Goal: Information Seeking & Learning: Compare options

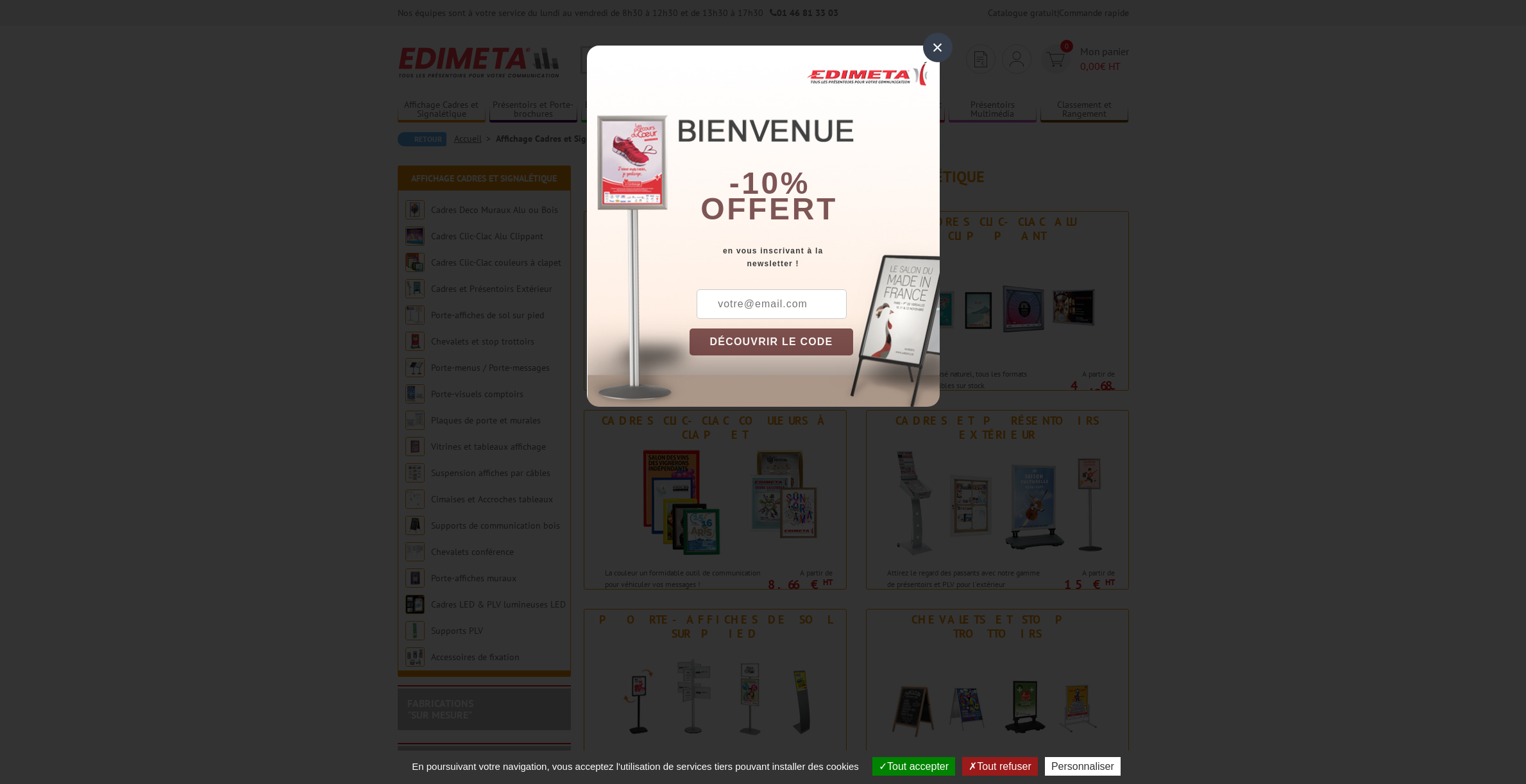
click at [933, 52] on div "×" at bounding box center [938, 47] width 30 height 30
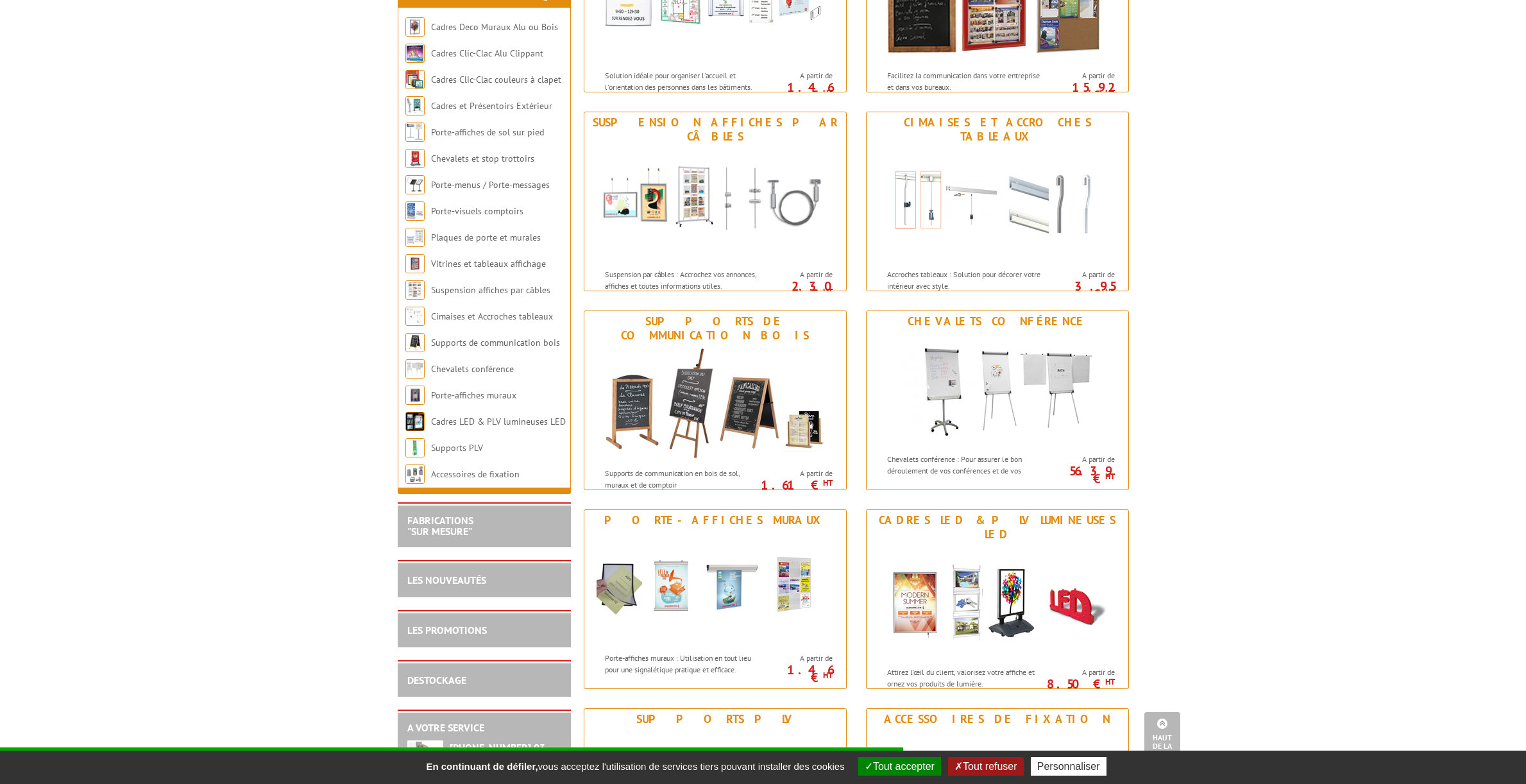
scroll to position [1094, 0]
click at [452, 270] on link "Vitrines et tableaux affichage" at bounding box center [489, 264] width 115 height 12
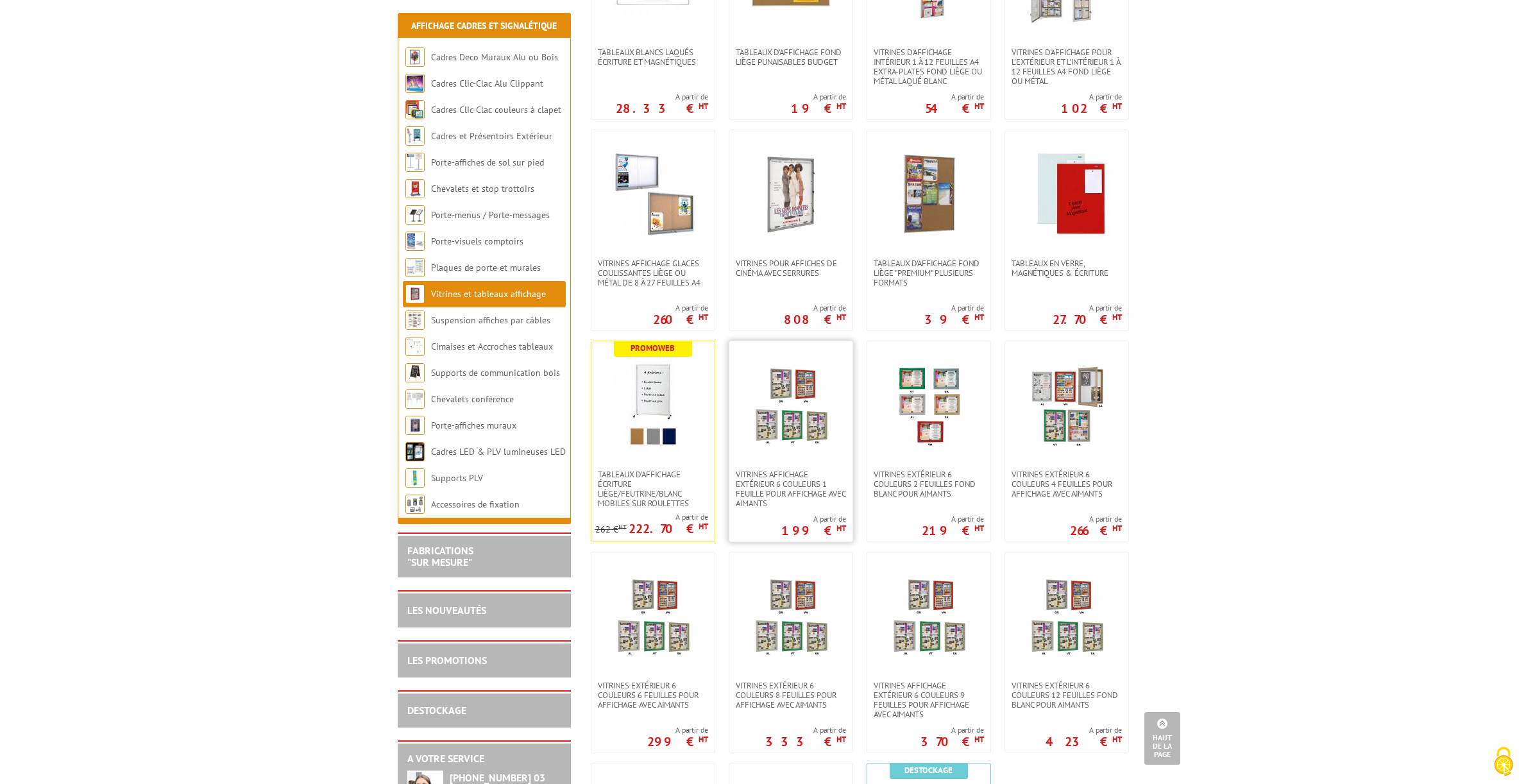
scroll to position [571, 0]
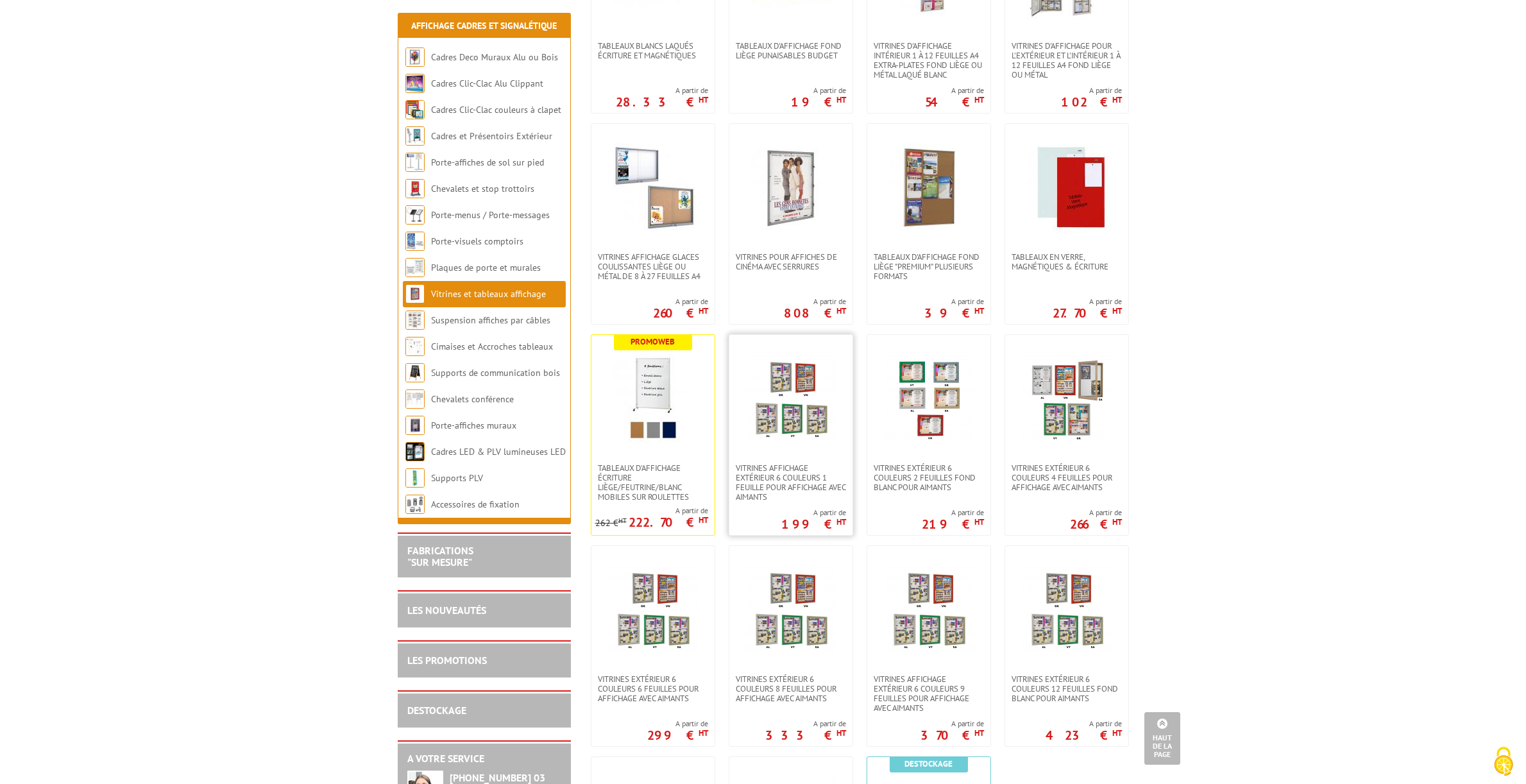
click at [805, 411] on img at bounding box center [791, 399] width 90 height 90
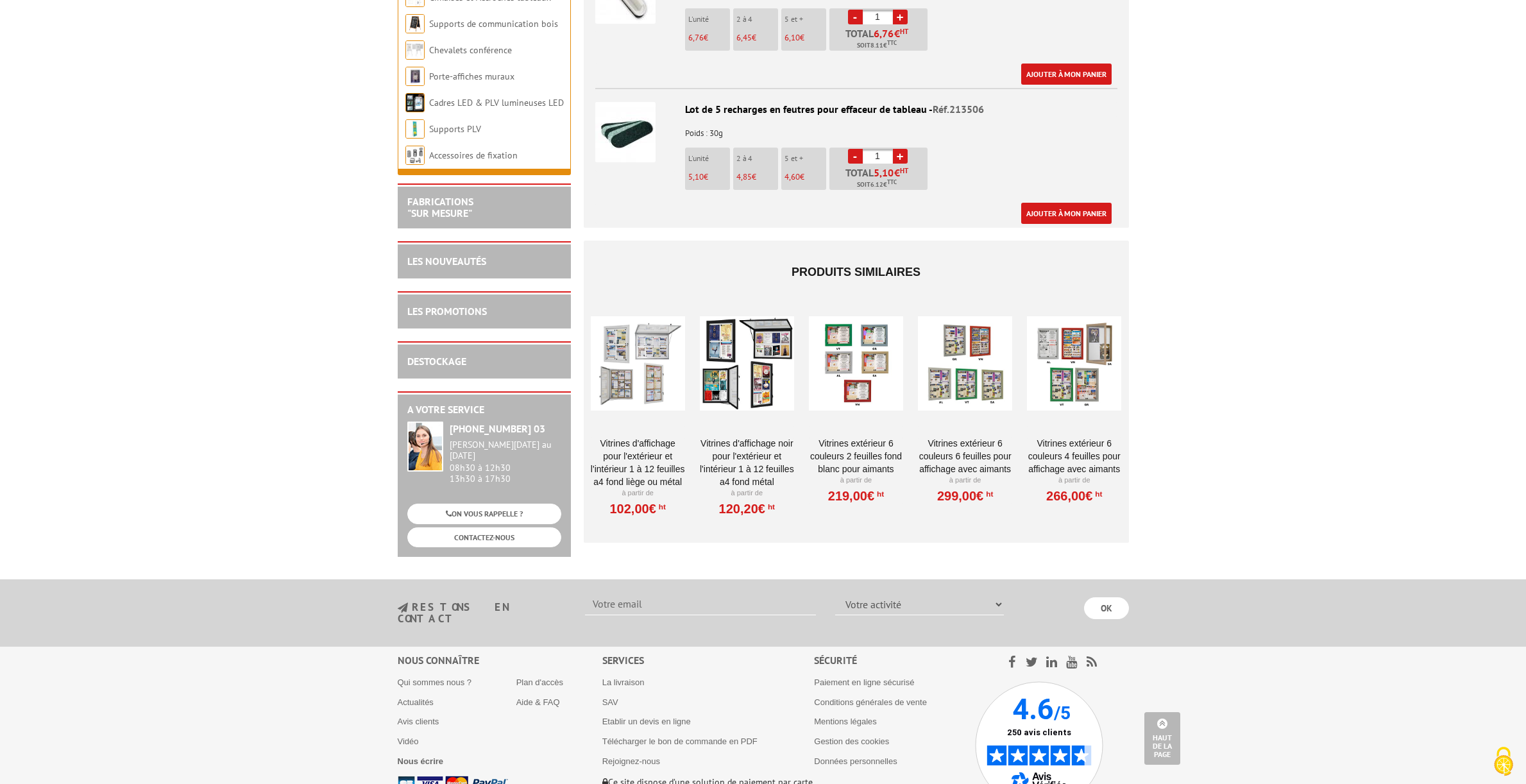
scroll to position [1823, 0]
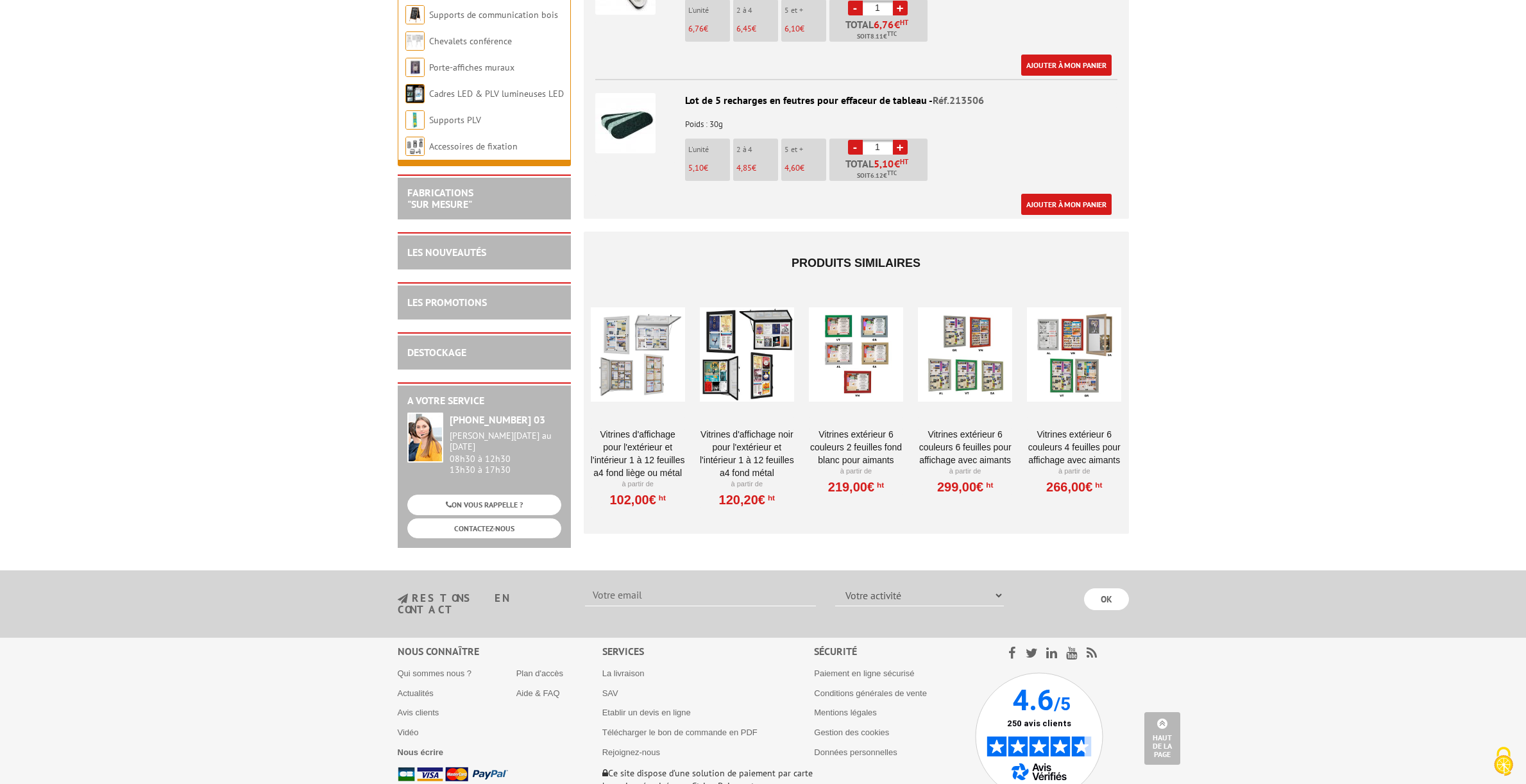
click at [973, 358] on div at bounding box center [965, 354] width 94 height 129
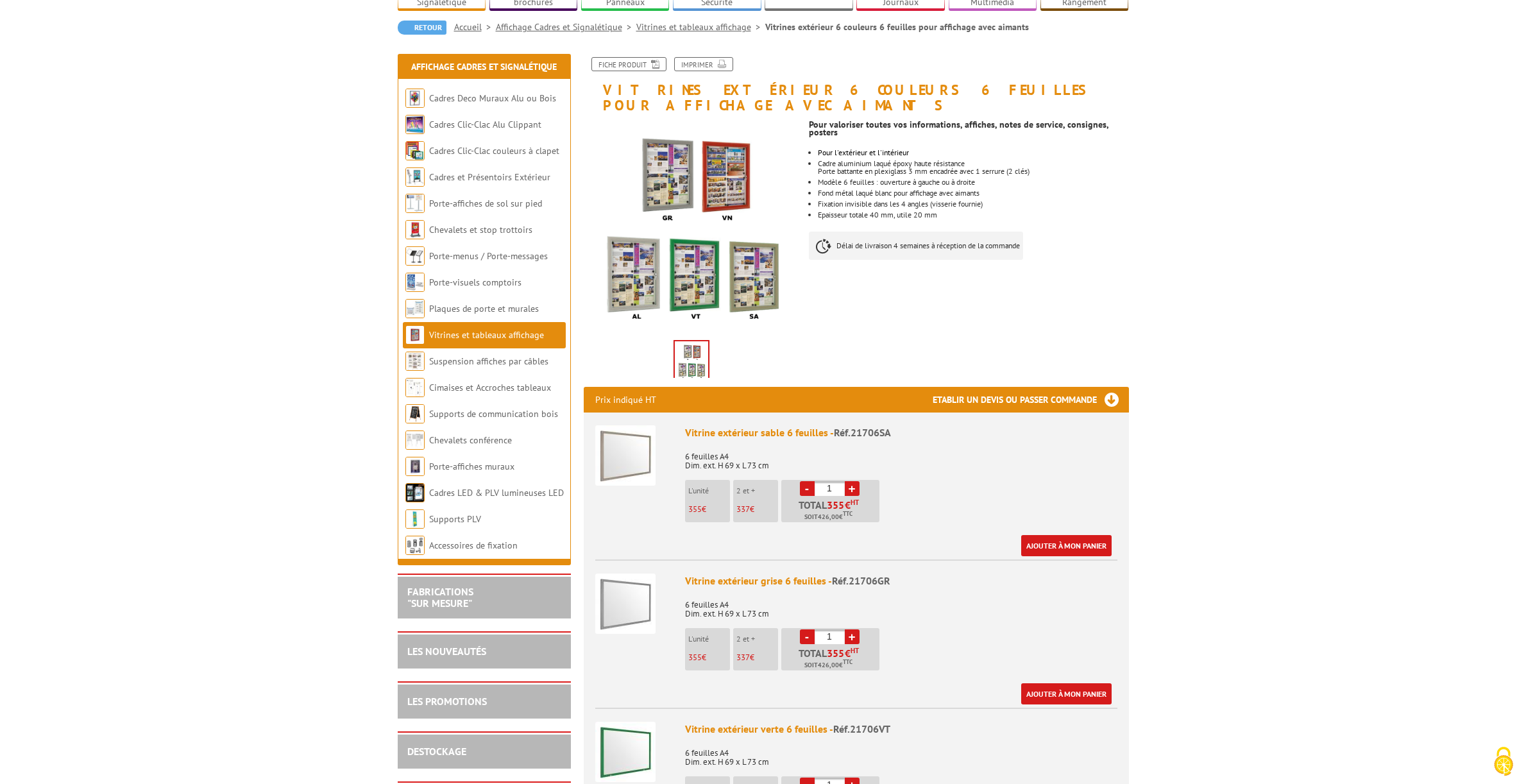
scroll to position [178, 0]
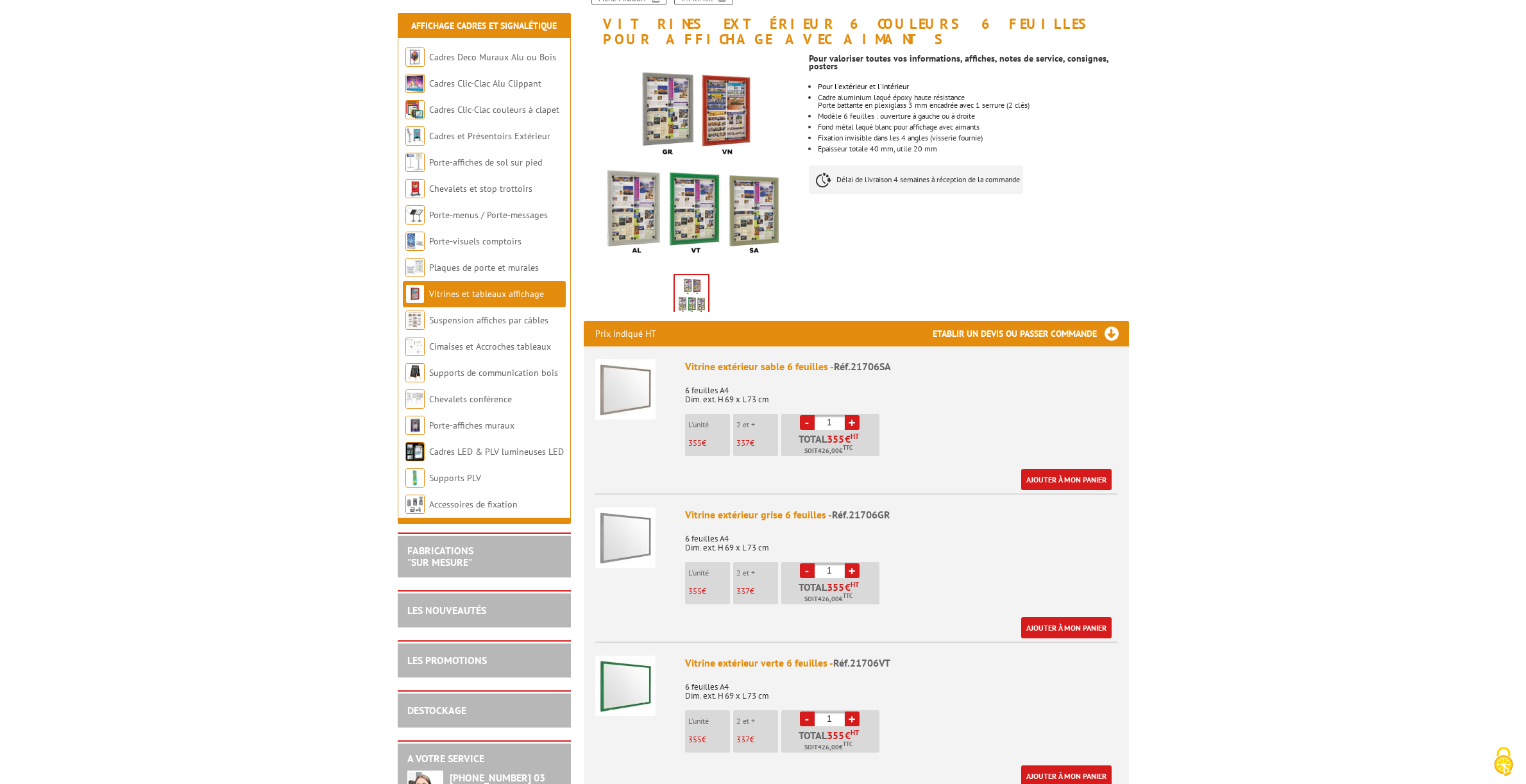
click at [857, 415] on link "+" at bounding box center [852, 423] width 14 height 14
click at [854, 415] on link "+" at bounding box center [852, 423] width 14 height 14
type input "3"
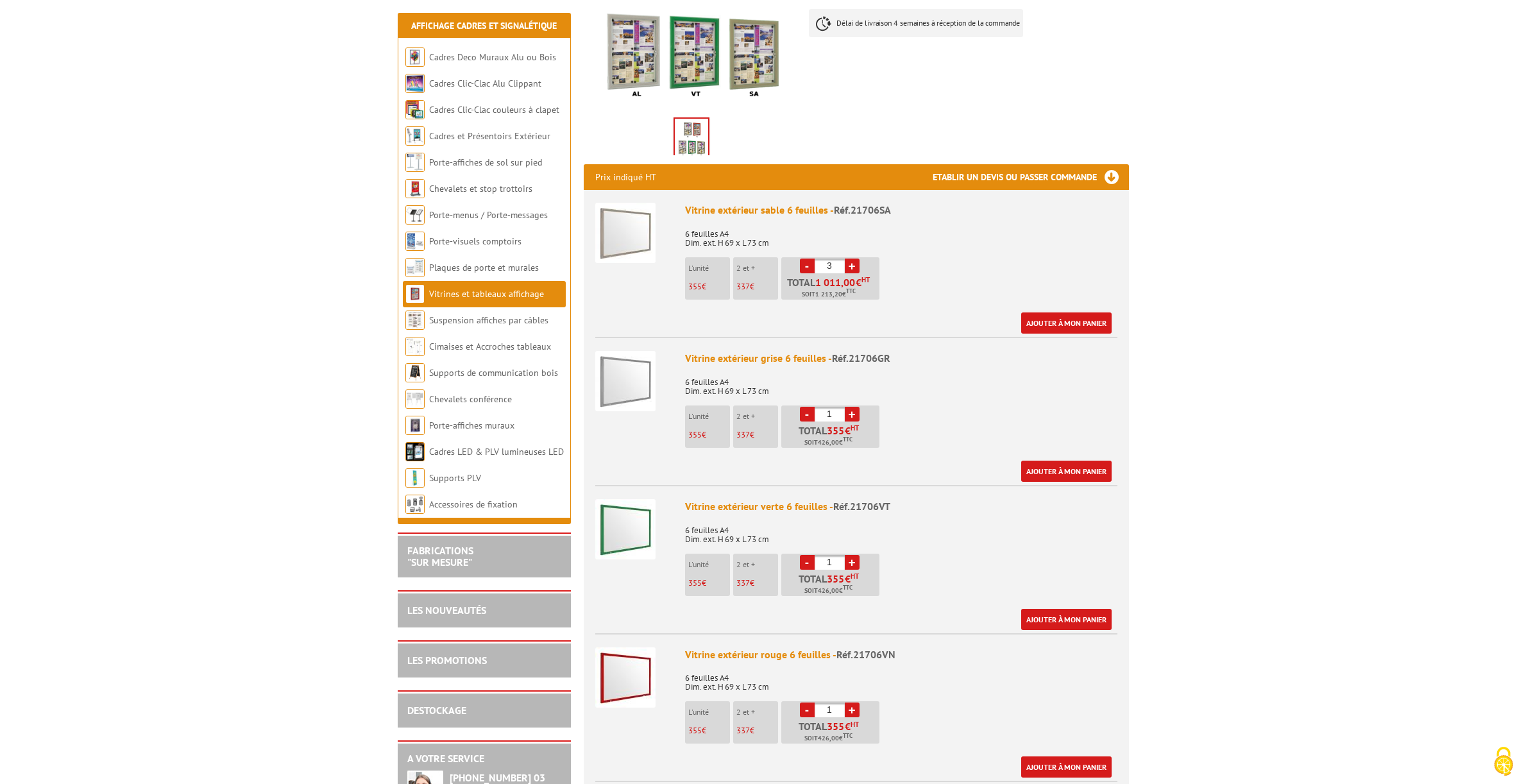
scroll to position [379, 0]
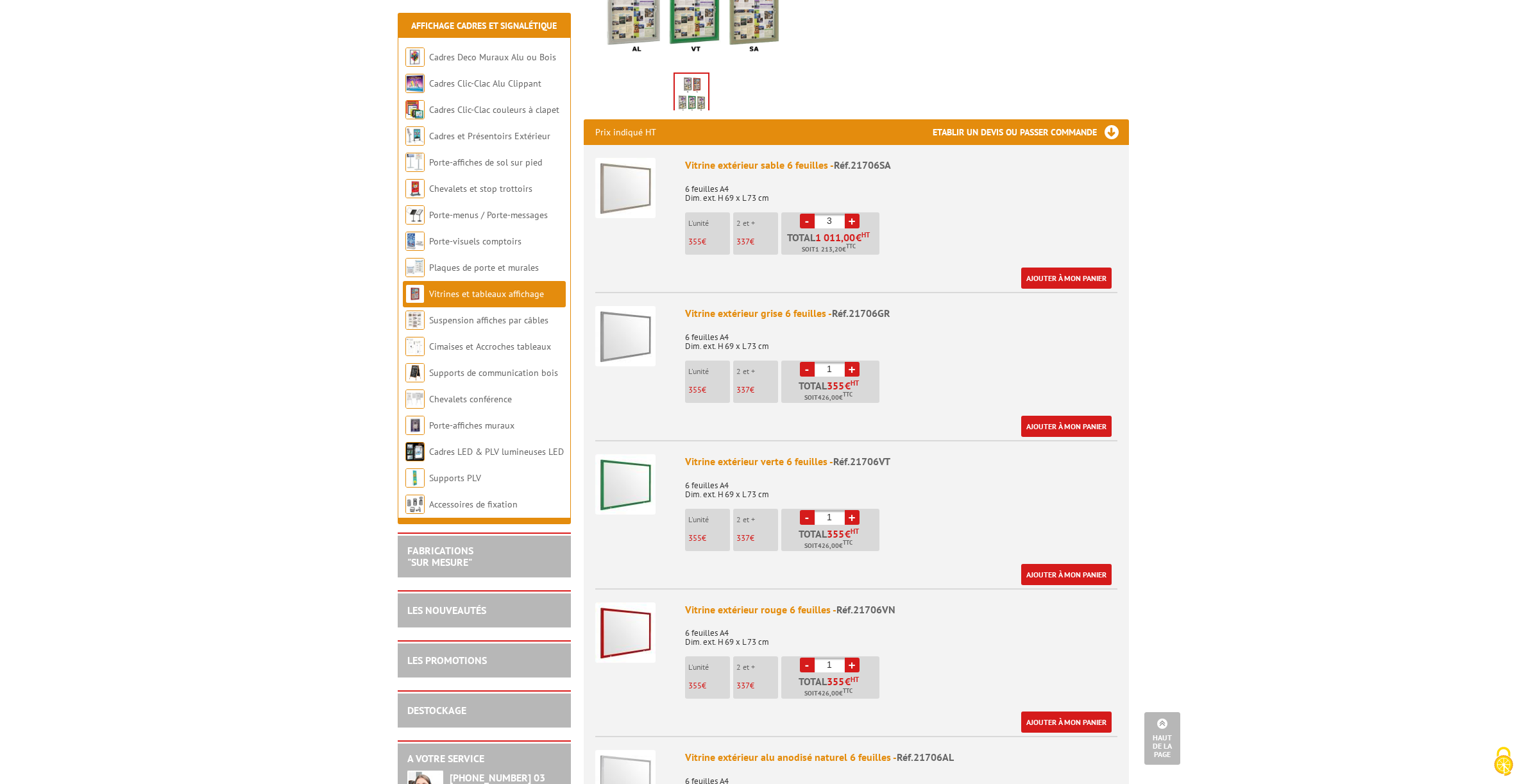
click at [851, 362] on link "+" at bounding box center [852, 369] width 14 height 14
type input "3"
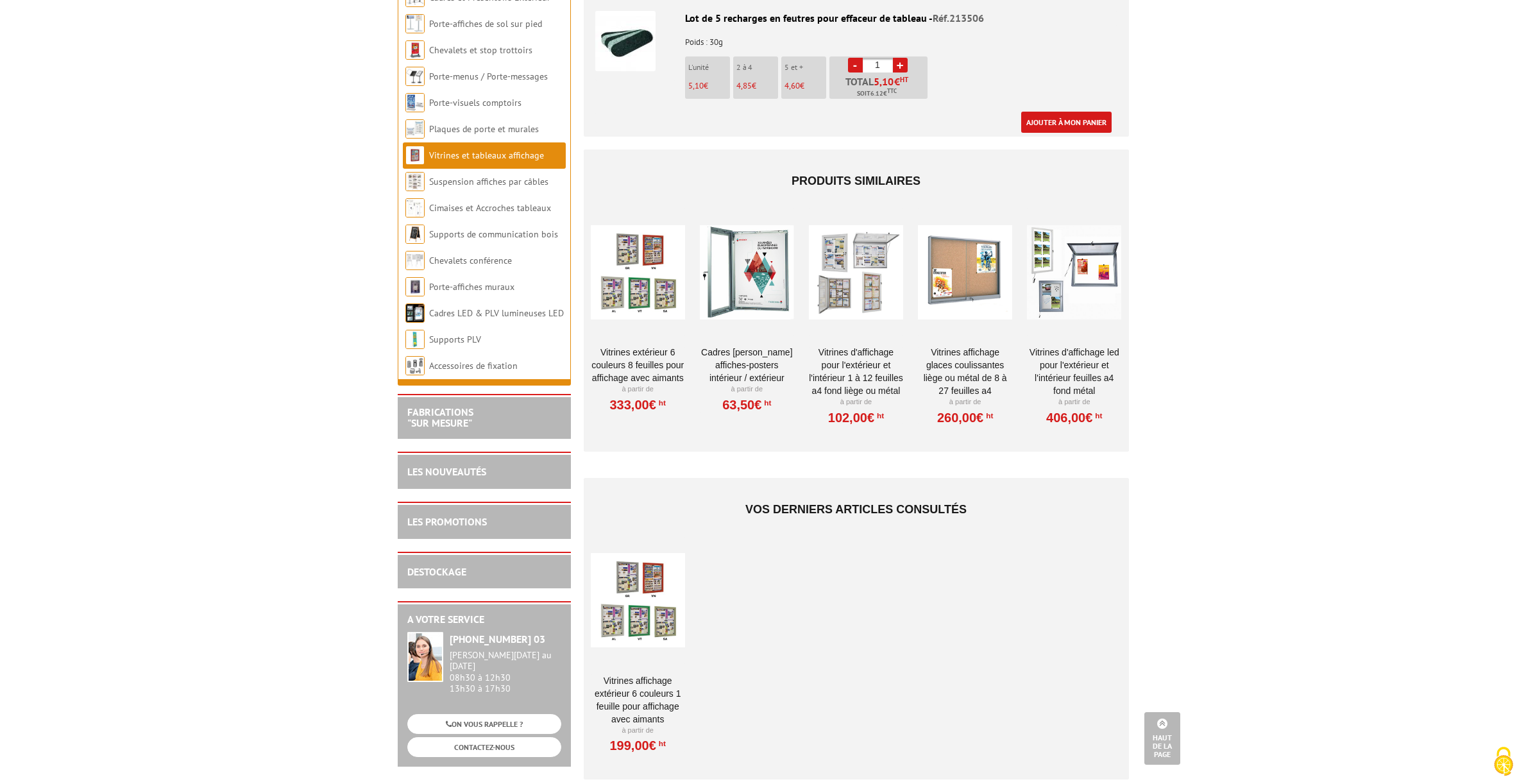
scroll to position [1907, 0]
click at [754, 273] on div at bounding box center [747, 271] width 94 height 129
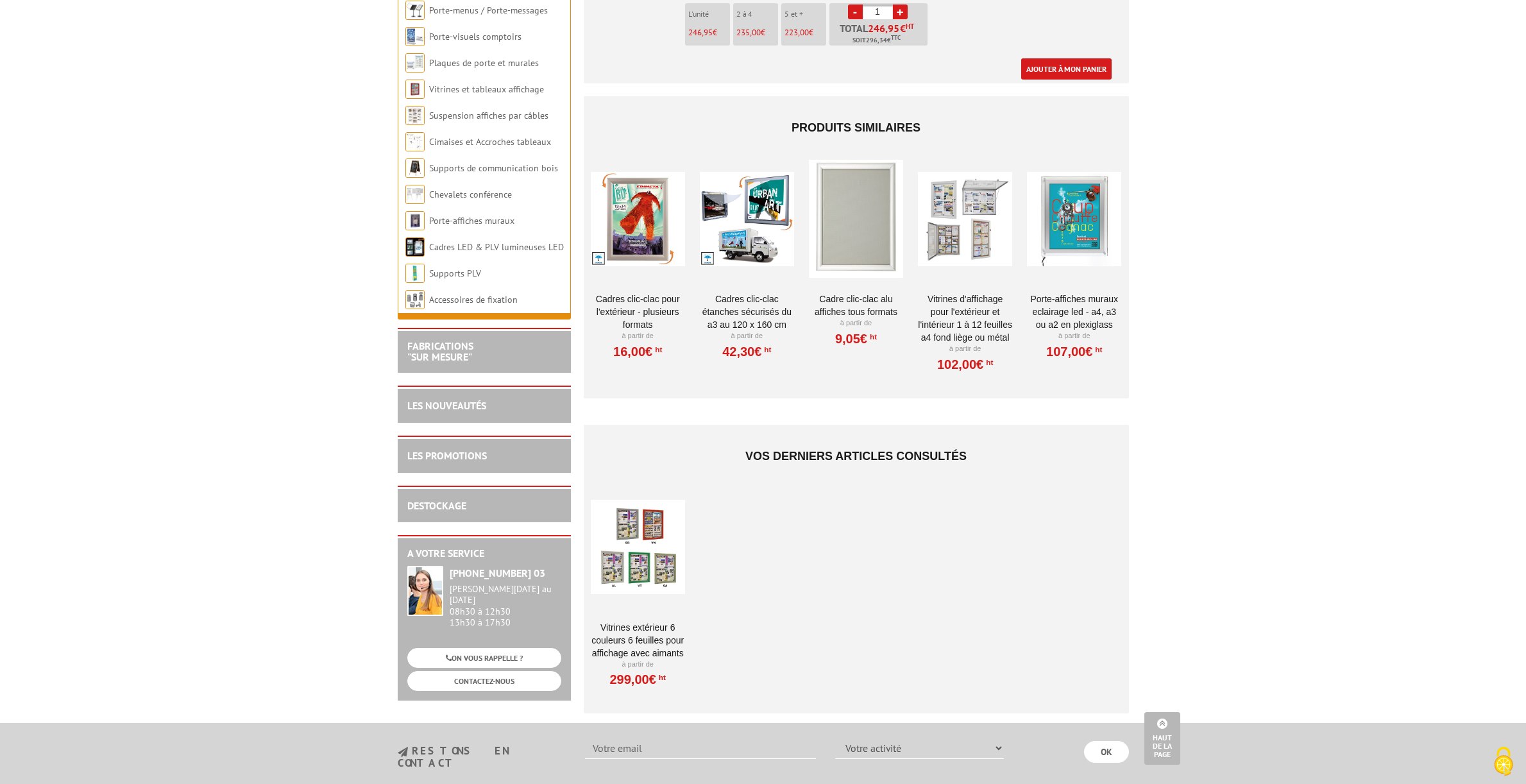
scroll to position [1271, 0]
click at [744, 204] on div at bounding box center [747, 218] width 94 height 129
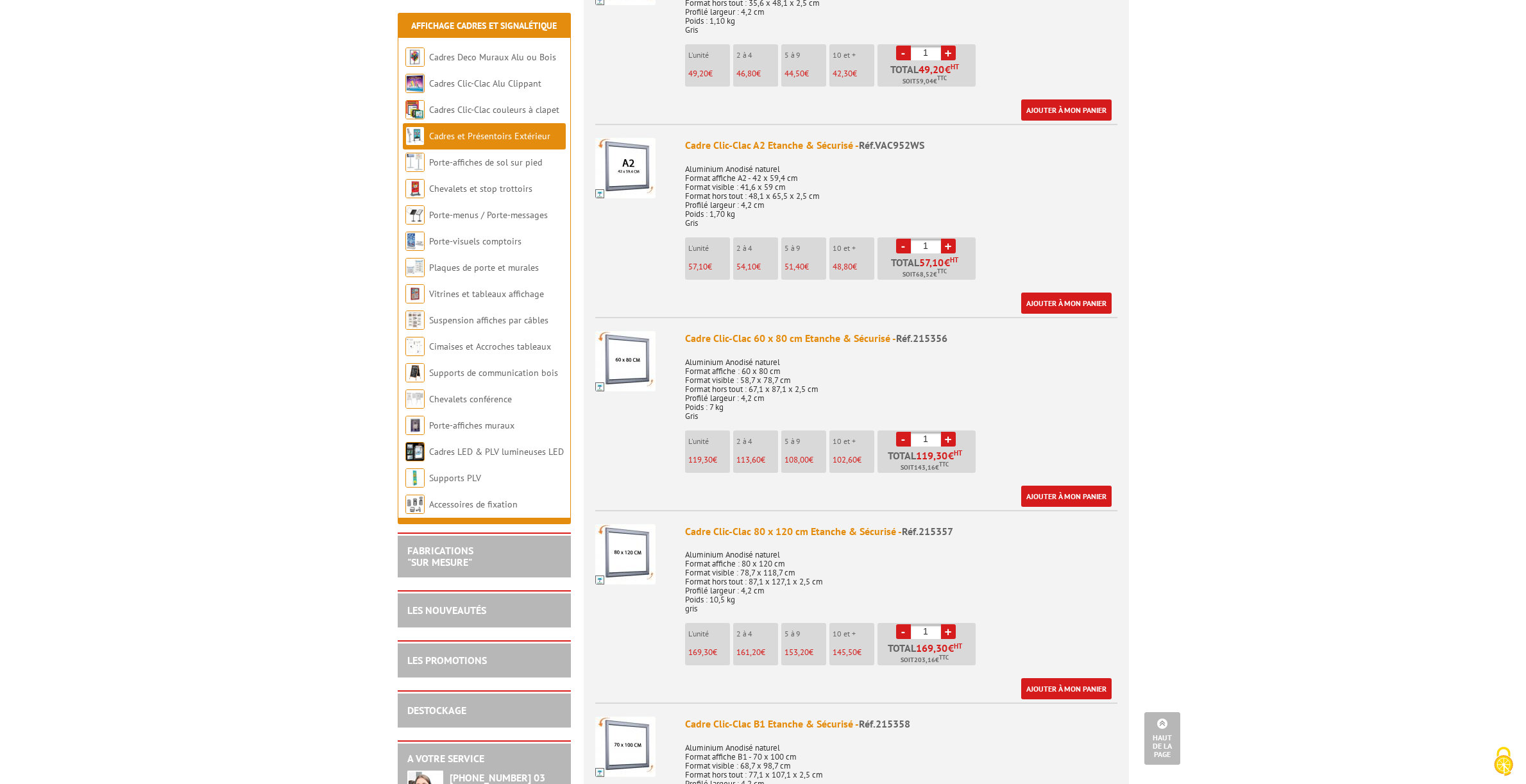
scroll to position [720, 0]
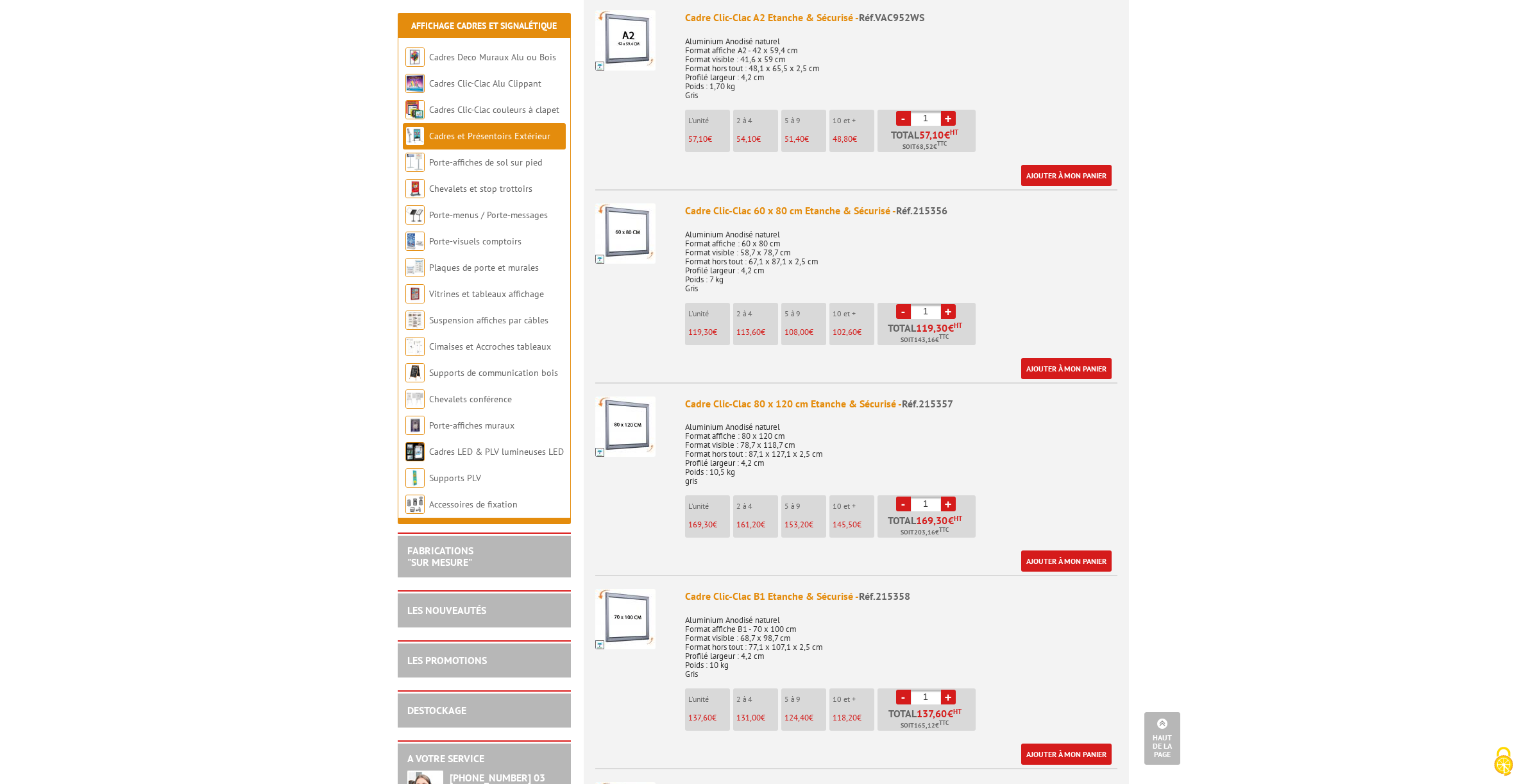
click at [625, 221] on img at bounding box center [625, 234] width 60 height 60
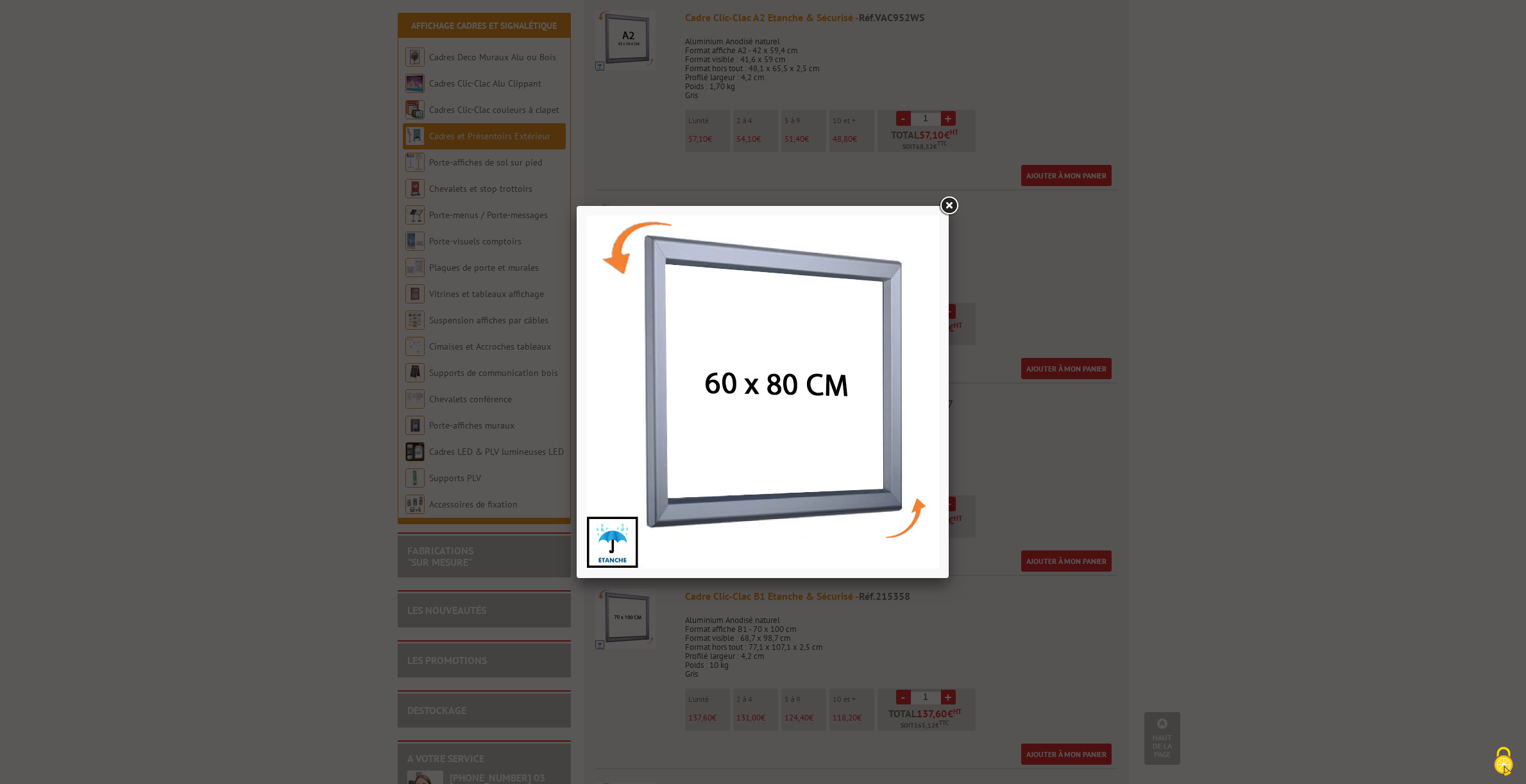
click at [949, 205] on link at bounding box center [949, 205] width 23 height 23
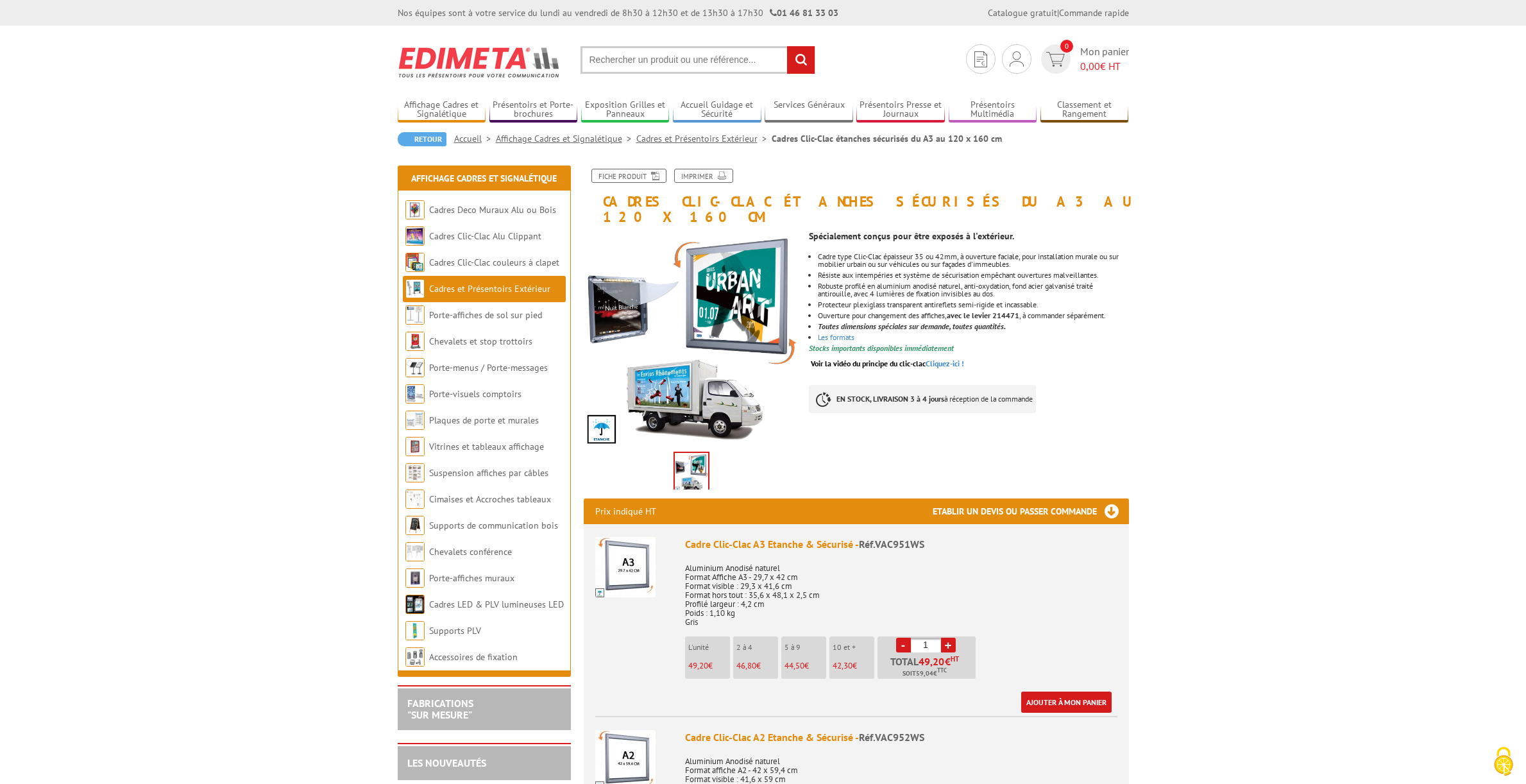
scroll to position [0, 0]
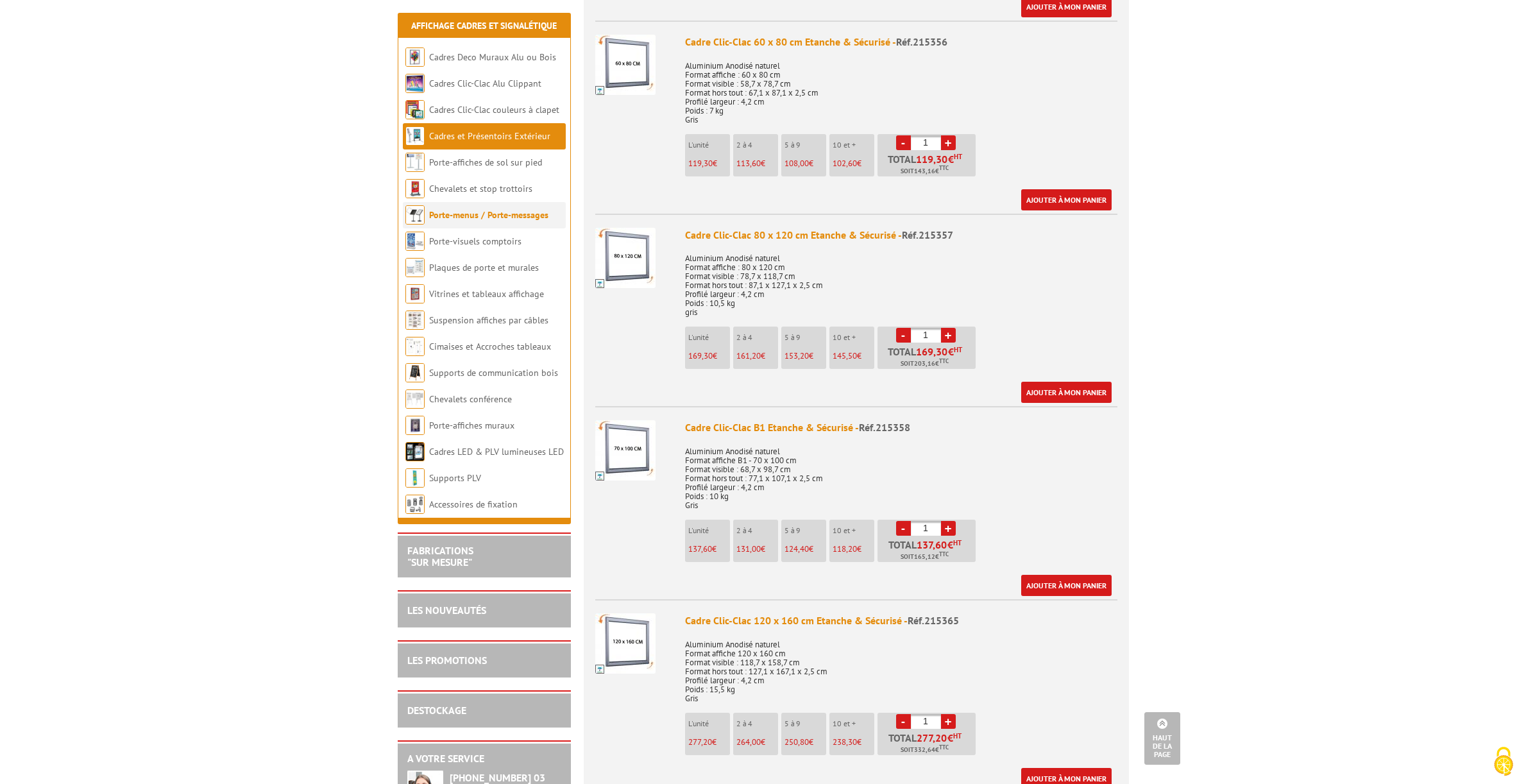
scroll to position [886, 0]
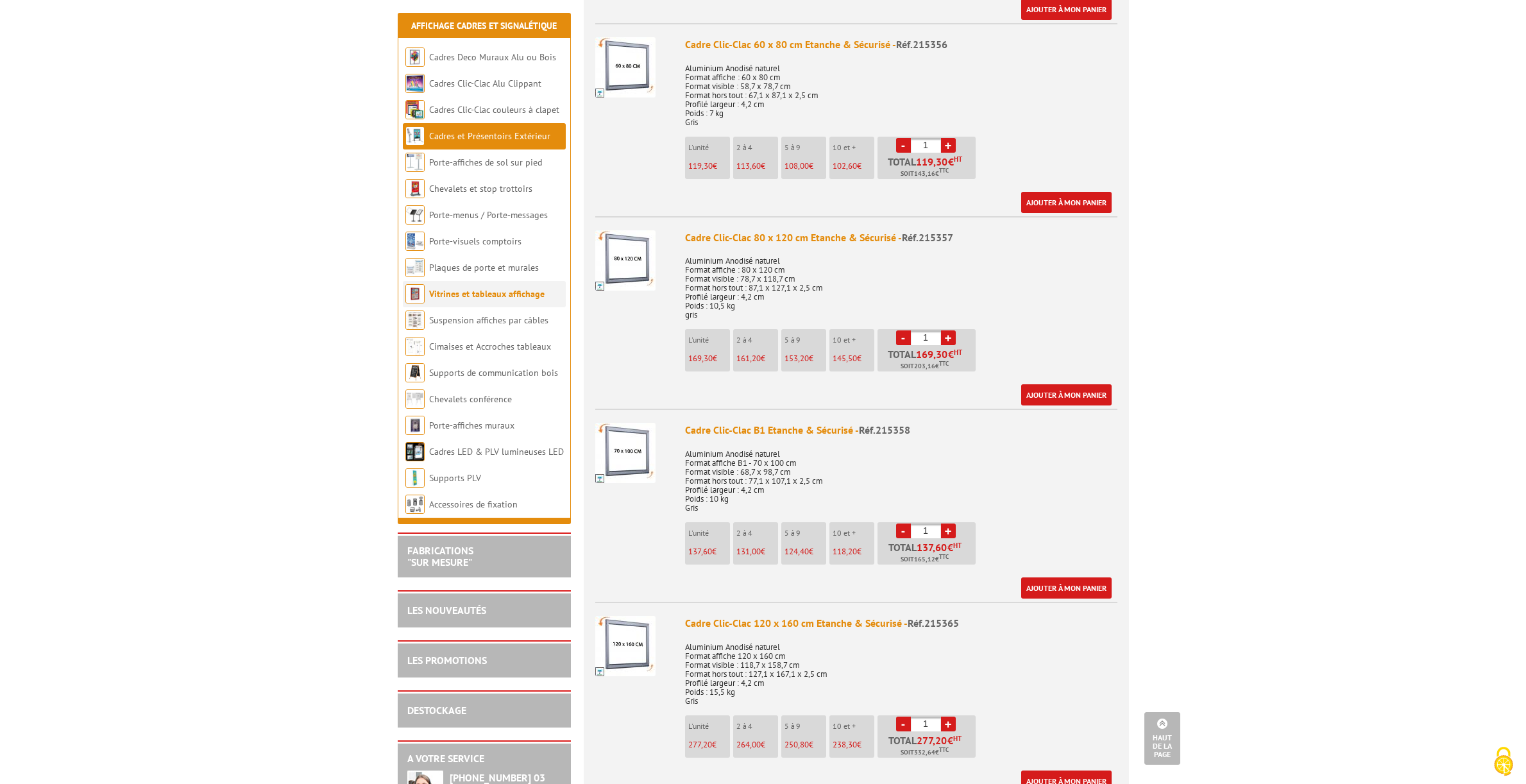
click at [476, 297] on link "Vitrines et tableaux affichage" at bounding box center [487, 294] width 115 height 12
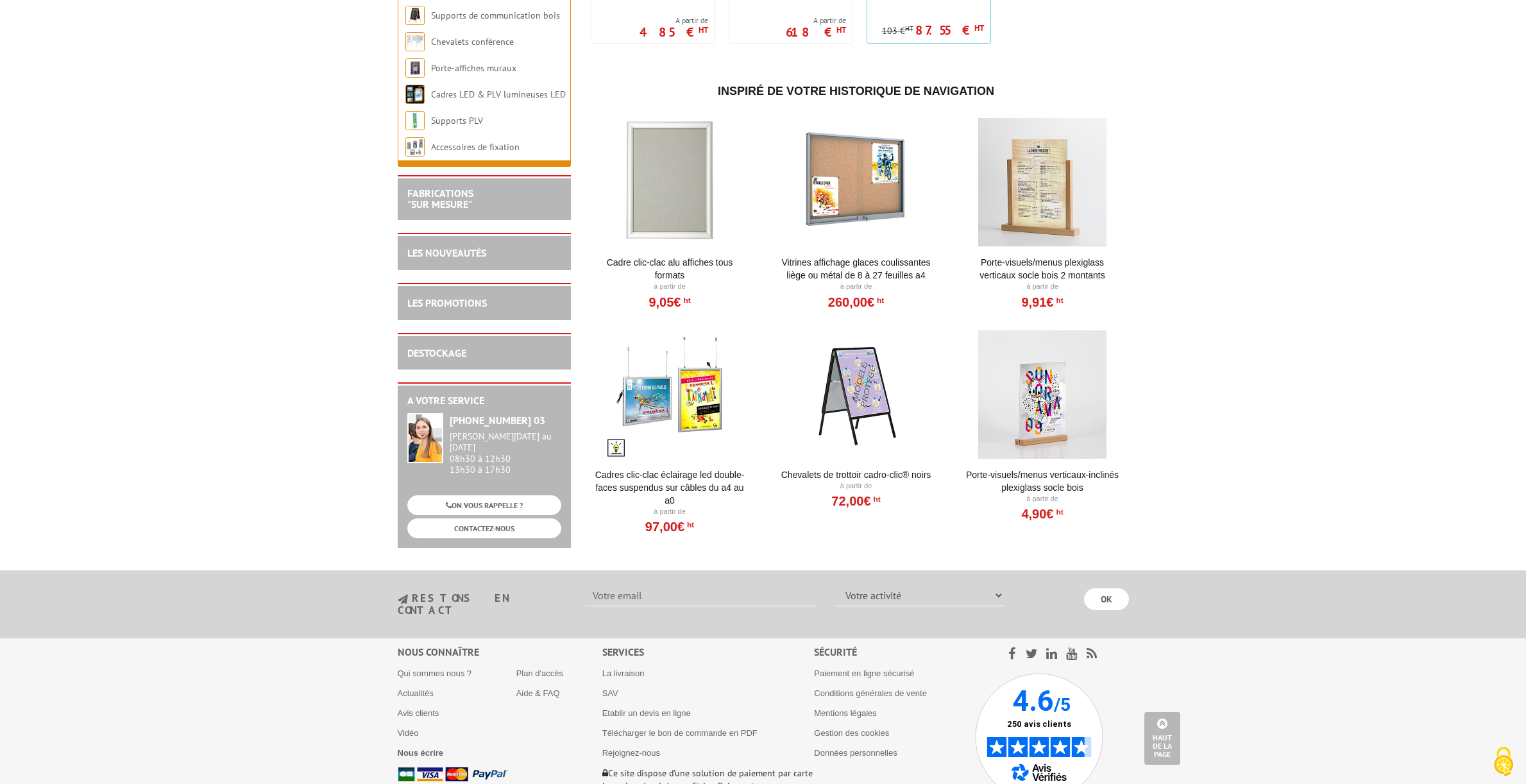
scroll to position [1516, 0]
